Goal: Transaction & Acquisition: Download file/media

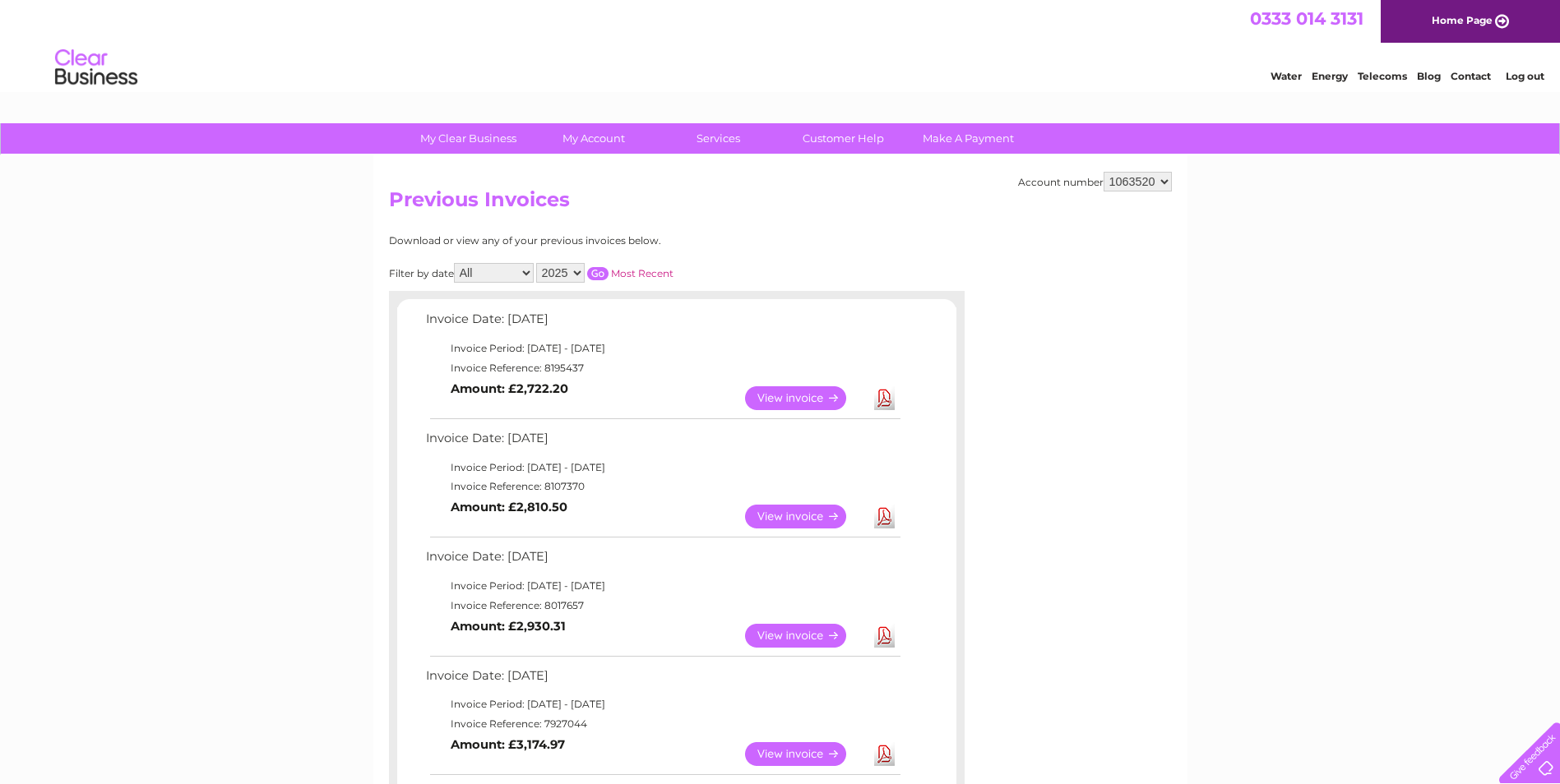
click at [887, 395] on link "Download" at bounding box center [884, 398] width 21 height 24
click at [887, 514] on link "Download" at bounding box center [884, 517] width 21 height 24
click at [878, 635] on link "Download" at bounding box center [884, 636] width 21 height 24
click at [886, 757] on link "Download" at bounding box center [884, 754] width 21 height 24
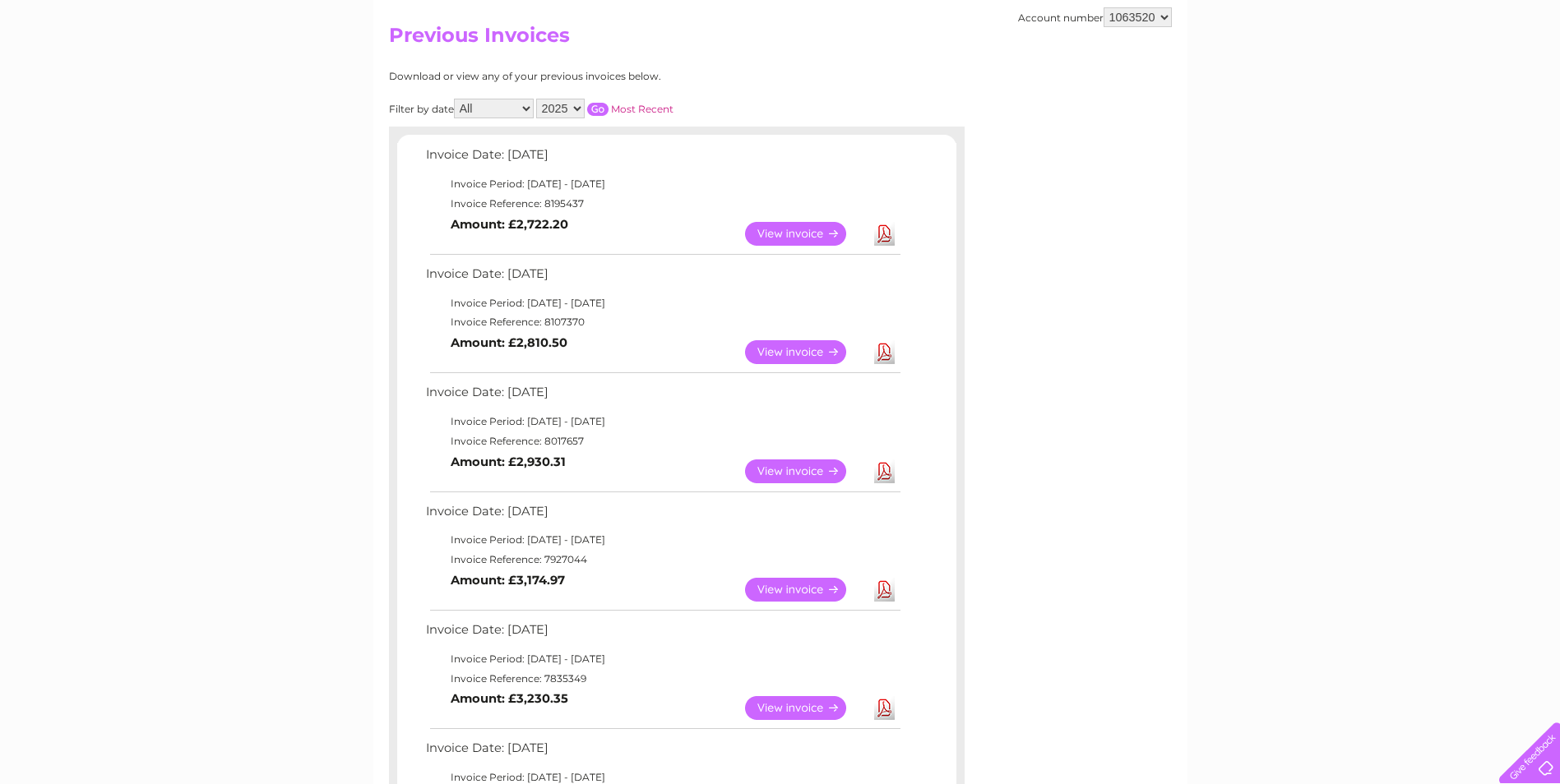
scroll to position [246, 0]
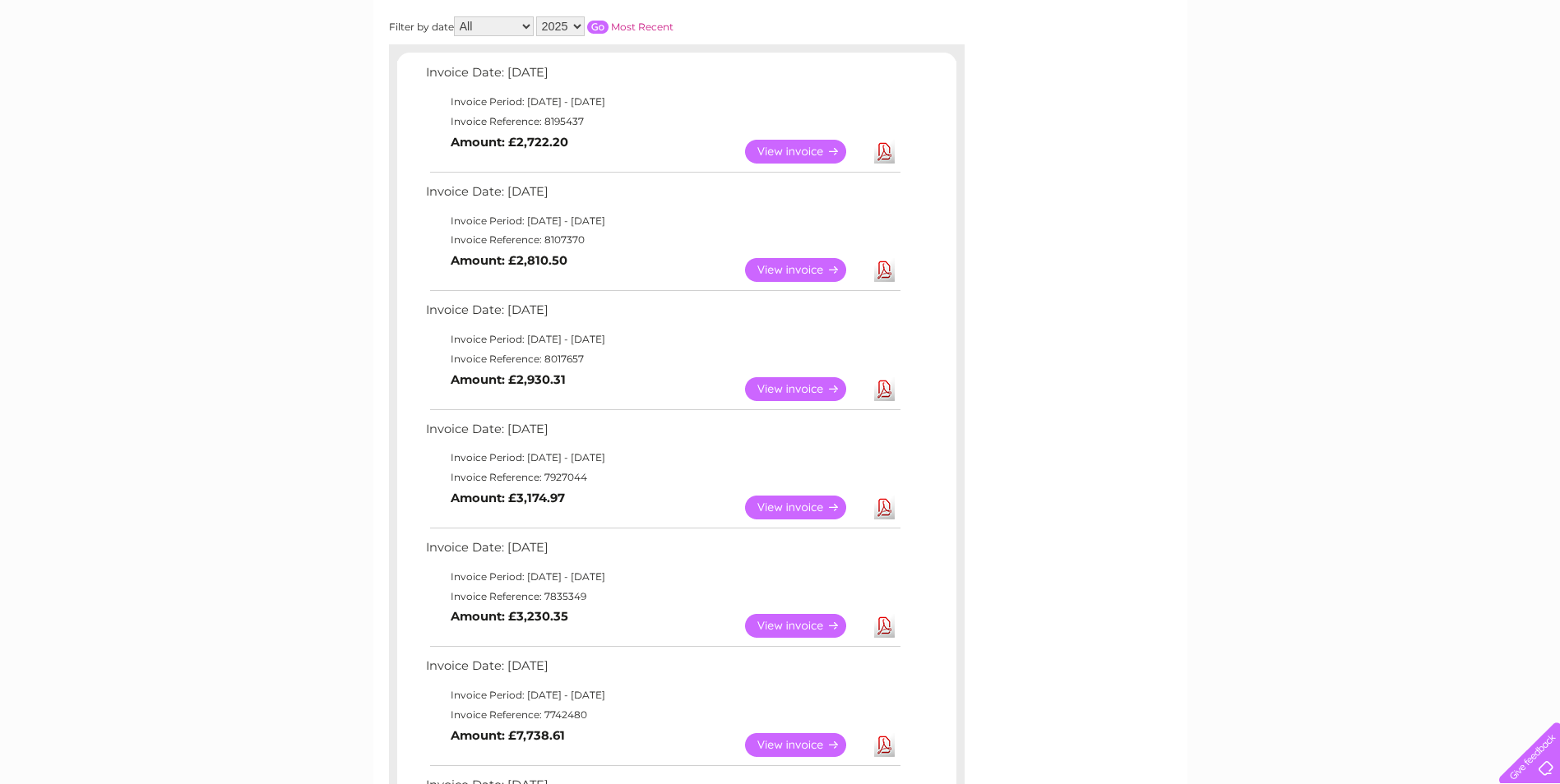
click at [882, 624] on link "Download" at bounding box center [884, 626] width 21 height 24
click at [800, 748] on link "View" at bounding box center [805, 745] width 121 height 24
click at [896, 747] on td "Download" at bounding box center [884, 744] width 29 height 32
click at [888, 745] on link "Download" at bounding box center [884, 745] width 21 height 24
